Goal: Understand process/instructions: Learn how to perform a task or action

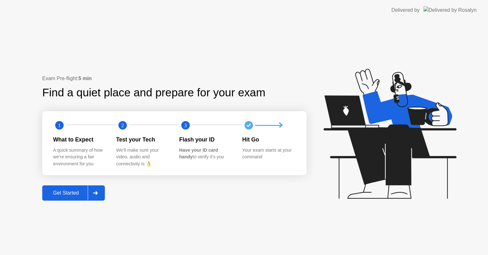
click at [66, 192] on div "Get Started" at bounding box center [66, 193] width 44 height 6
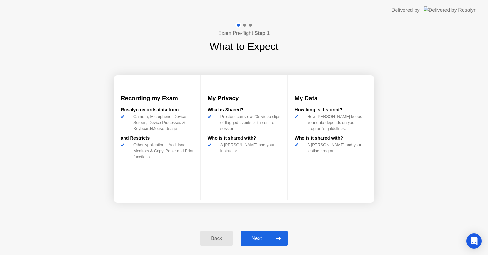
click at [247, 239] on div "Next" at bounding box center [256, 238] width 28 height 6
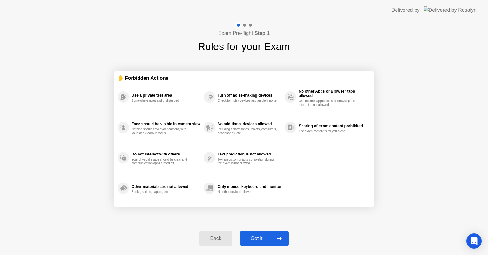
click at [252, 235] on div "Got it" at bounding box center [257, 238] width 30 height 6
select select "**********"
select select "*******"
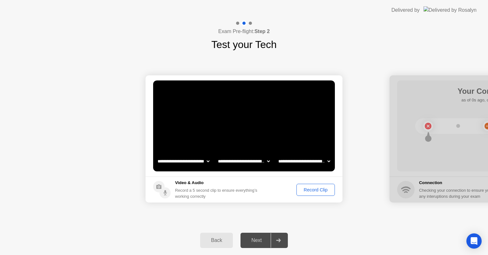
click at [310, 188] on div "Record Clip" at bounding box center [316, 189] width 34 height 5
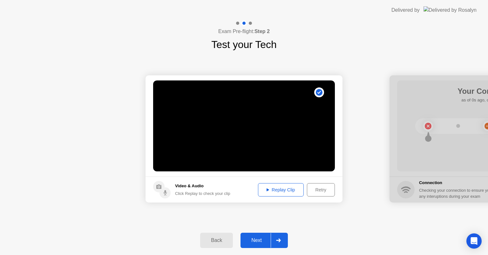
click at [263, 239] on div "Next" at bounding box center [256, 240] width 28 height 6
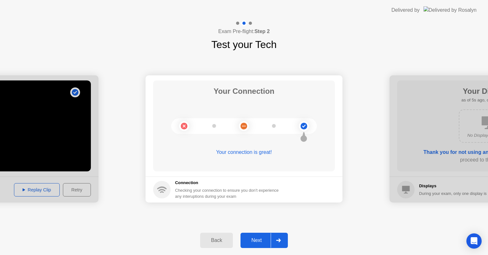
click at [253, 243] on div "Next" at bounding box center [256, 240] width 28 height 6
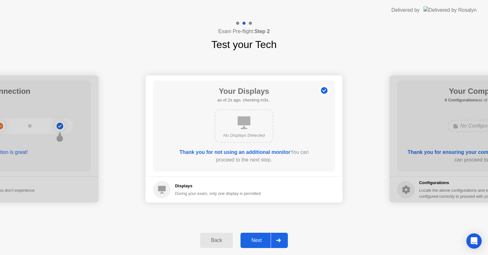
click at [253, 243] on div "Next" at bounding box center [256, 240] width 28 height 6
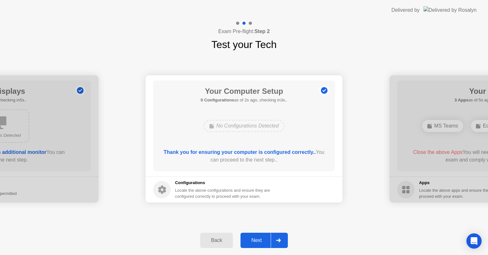
click at [253, 243] on div "Next" at bounding box center [256, 240] width 28 height 6
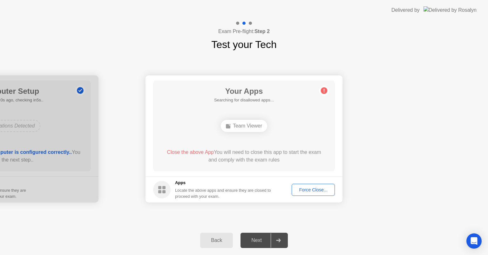
click at [316, 190] on div "Force Close..." at bounding box center [313, 189] width 39 height 5
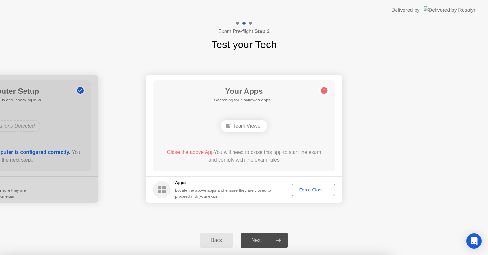
drag, startPoint x: 214, startPoint y: 160, endPoint x: 258, endPoint y: 167, distance: 44.7
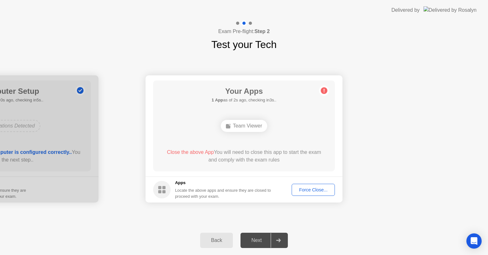
click at [309, 188] on div "Force Close..." at bounding box center [313, 189] width 39 height 5
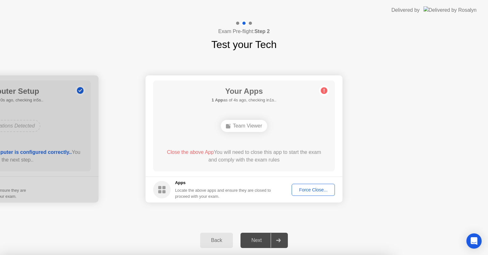
drag, startPoint x: 219, startPoint y: 167, endPoint x: 294, endPoint y: 186, distance: 76.6
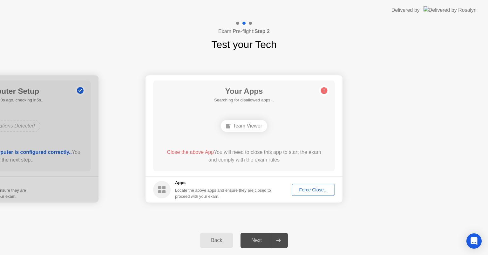
click at [248, 241] on div "Next" at bounding box center [256, 240] width 28 height 6
drag, startPoint x: 250, startPoint y: 241, endPoint x: 322, endPoint y: 127, distance: 134.3
click at [251, 240] on div "Next" at bounding box center [256, 240] width 28 height 6
